Goal: Task Accomplishment & Management: Manage account settings

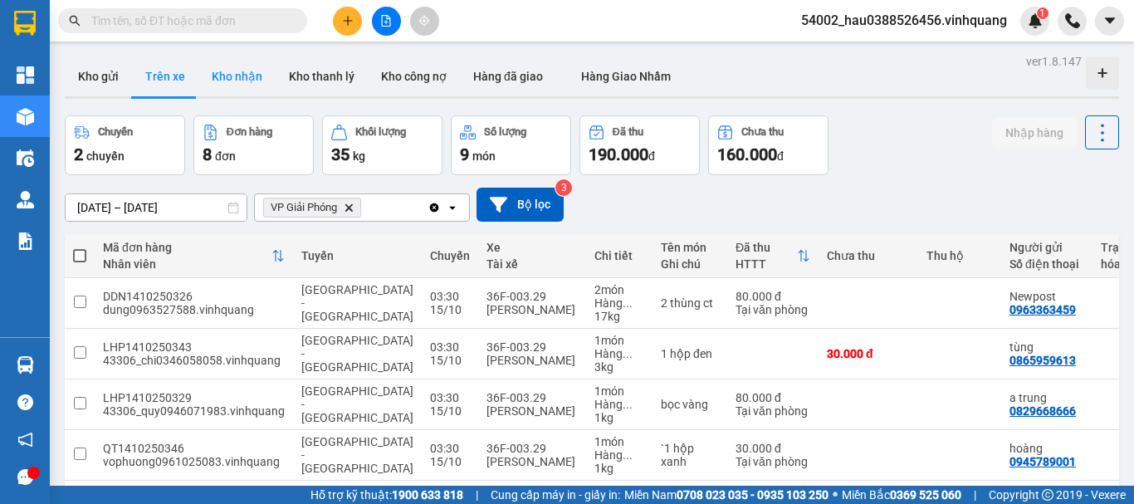
click at [227, 68] on button "Kho nhận" at bounding box center [236, 76] width 77 height 40
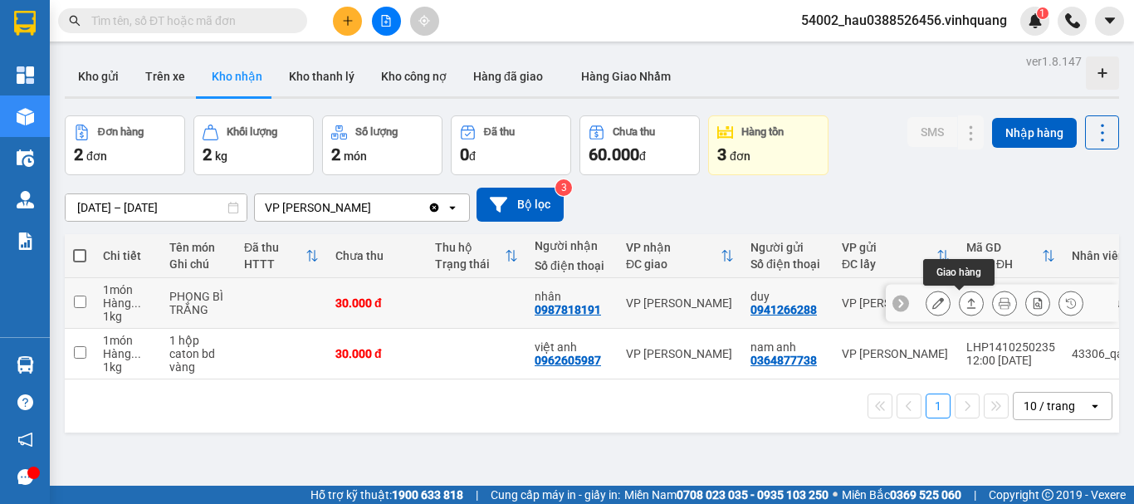
click at [965, 302] on icon at bounding box center [971, 303] width 12 height 12
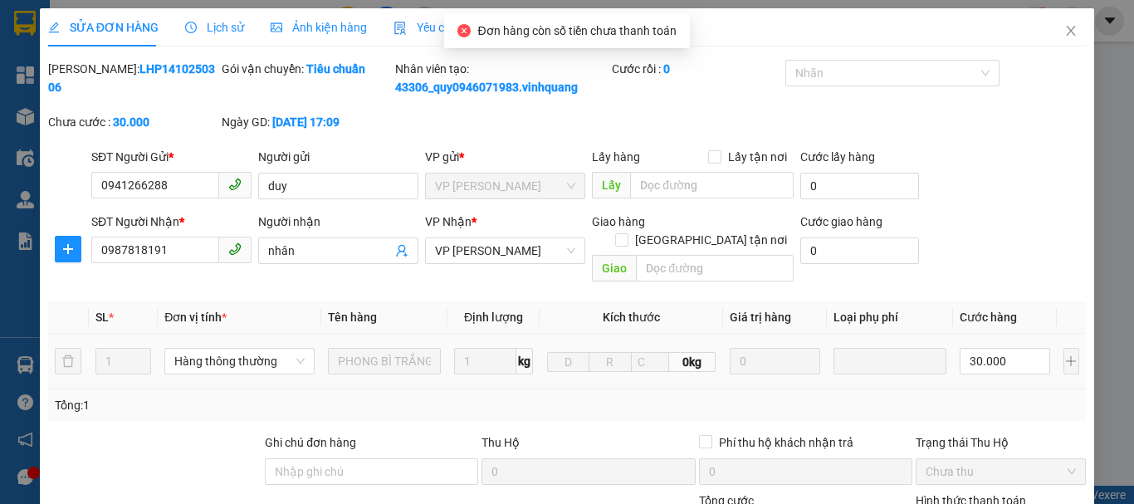
type input "0941266288"
type input "duy"
type input "0987818191"
type input "nhân"
type input "0"
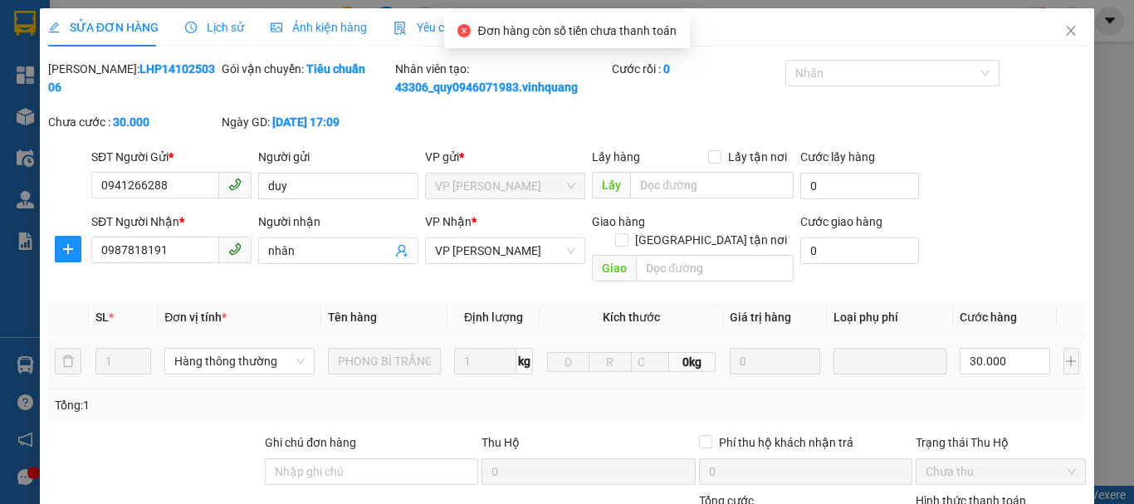
type input "30.000"
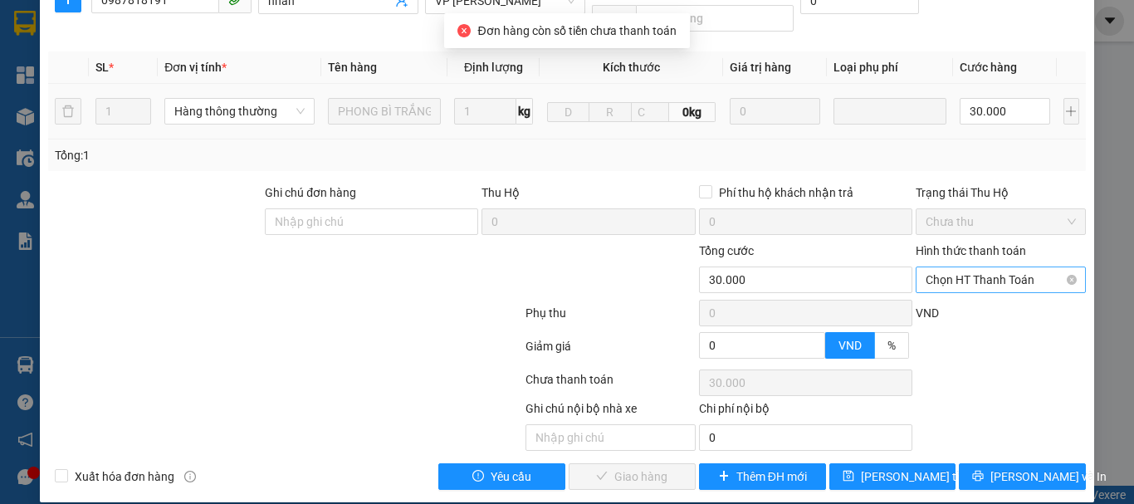
click at [963, 268] on span "Chọn HT Thanh Toán" at bounding box center [1001, 279] width 150 height 25
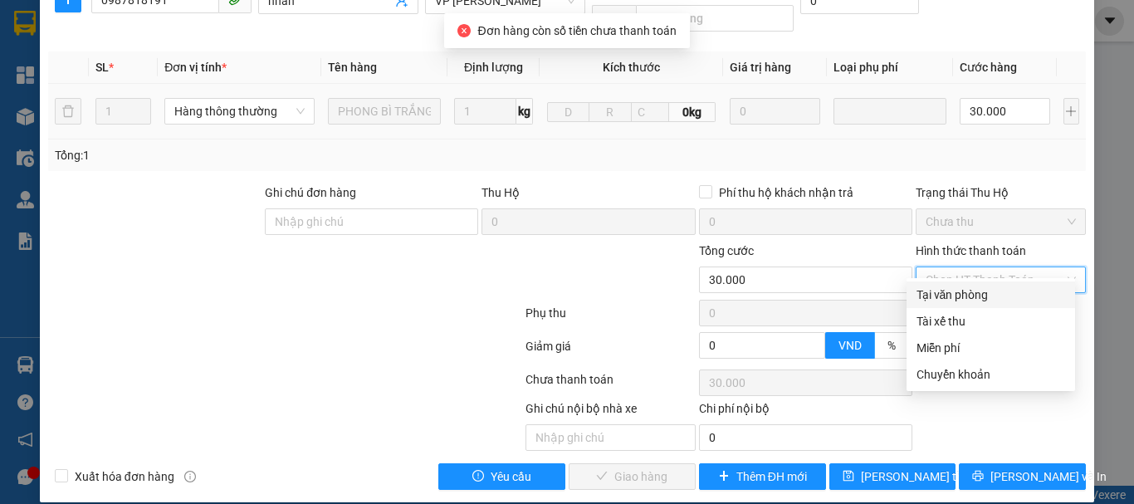
click at [955, 298] on div "Tại văn phòng" at bounding box center [991, 295] width 149 height 18
type input "0"
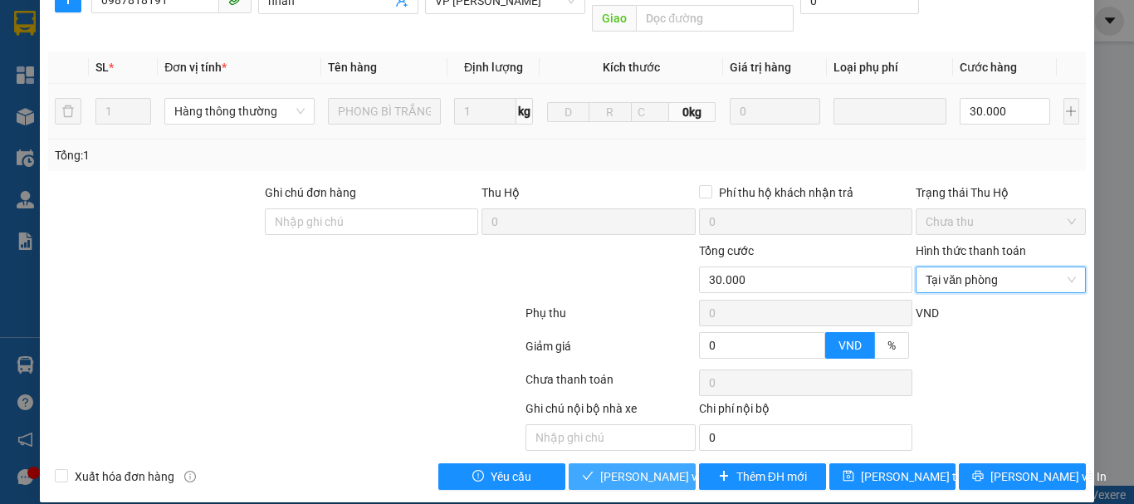
click at [638, 467] on span "[PERSON_NAME] và Giao hàng" at bounding box center [679, 476] width 159 height 18
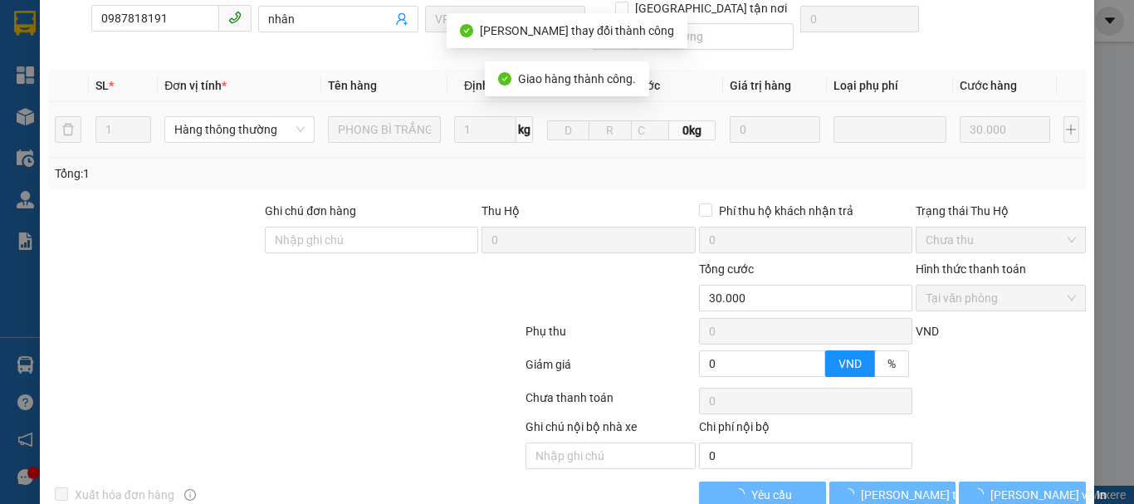
scroll to position [268, 0]
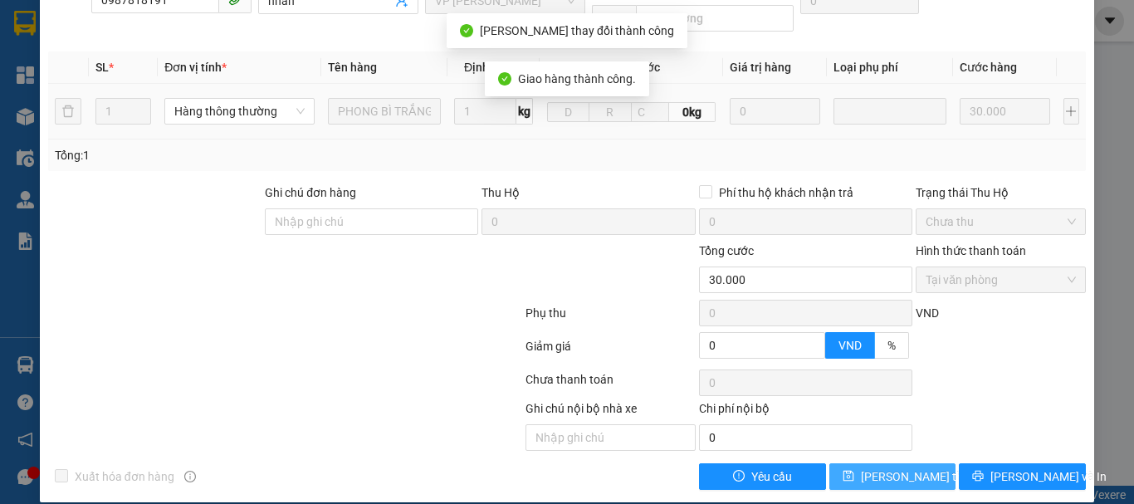
click at [878, 467] on span "[PERSON_NAME] thay đổi" at bounding box center [927, 476] width 133 height 18
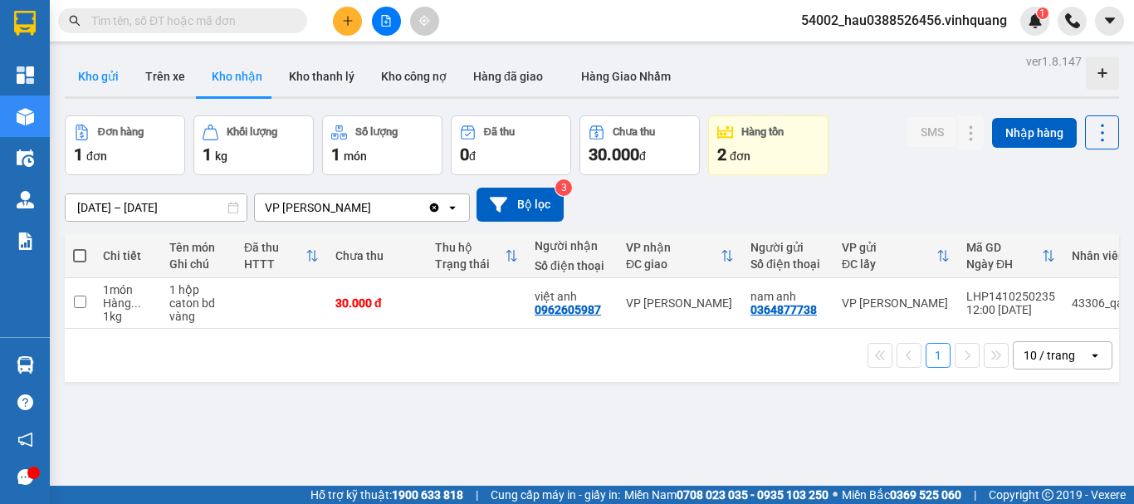
click at [103, 82] on button "Kho gửi" at bounding box center [98, 76] width 67 height 40
